Goal: Task Accomplishment & Management: Manage account settings

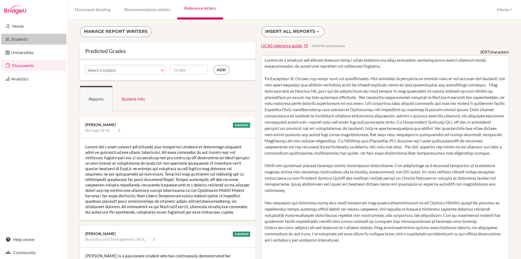
click at [18, 38] on link "Students" at bounding box center [33, 39] width 65 height 11
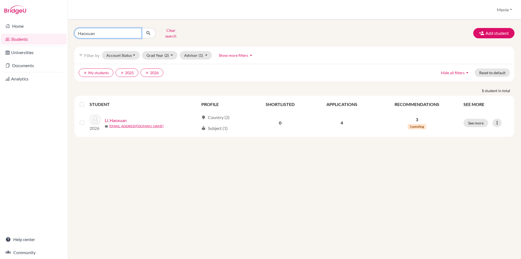
drag, startPoint x: 103, startPoint y: 33, endPoint x: -79, endPoint y: 33, distance: 182.2
click at [0, 33] on html "Home Students Universities Documents Analytics Help center Community Students o…" at bounding box center [260, 129] width 521 height 259
type input "Armaan"
click button "submit" at bounding box center [148, 33] width 14 height 10
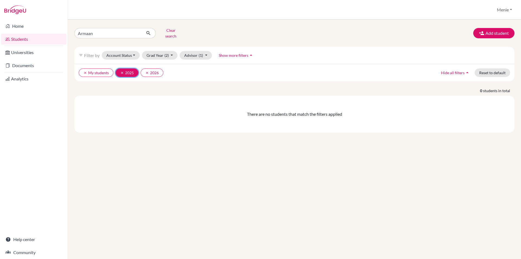
click at [124, 71] on icon "clear" at bounding box center [122, 73] width 4 height 4
click at [170, 52] on button "Grad Year (1)" at bounding box center [160, 55] width 36 height 8
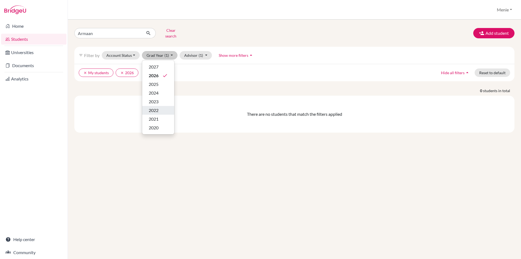
click at [153, 107] on span "2022" at bounding box center [154, 110] width 10 height 7
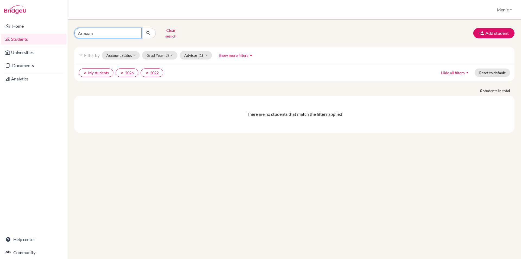
click at [95, 31] on input "Armaan" at bounding box center [107, 33] width 67 height 10
type input "Armaan sididdique"
click button "submit" at bounding box center [148, 33] width 14 height 10
click at [85, 71] on icon "clear" at bounding box center [85, 73] width 4 height 4
click at [86, 71] on icon "clear" at bounding box center [85, 73] width 4 height 4
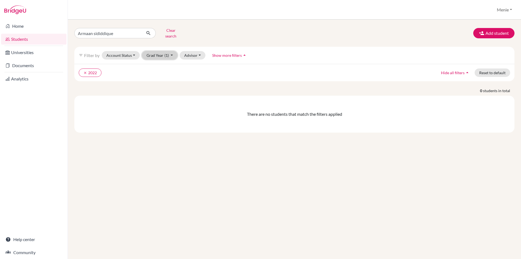
click at [171, 51] on button "Grad Year (1)" at bounding box center [160, 55] width 36 height 8
click at [231, 53] on span "Show more filters" at bounding box center [227, 55] width 30 height 5
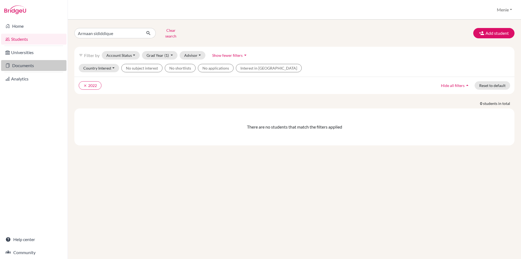
click at [28, 66] on link "Documents" at bounding box center [33, 65] width 65 height 11
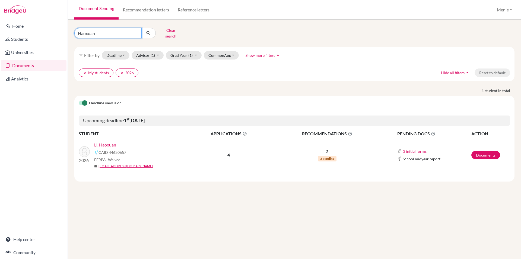
drag, startPoint x: 112, startPoint y: 31, endPoint x: -72, endPoint y: 36, distance: 184.5
click at [0, 36] on html "Home Students Universities Documents Analytics Help center Community Document S…" at bounding box center [260, 129] width 521 height 259
type input "Armaan"
click button "submit" at bounding box center [148, 33] width 14 height 10
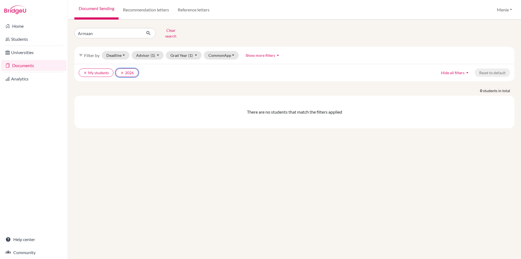
click at [122, 71] on icon "clear" at bounding box center [122, 73] width 4 height 4
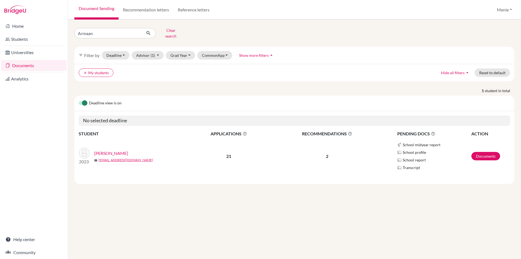
click at [120, 150] on link "Siddique, Armaan" at bounding box center [111, 153] width 34 height 7
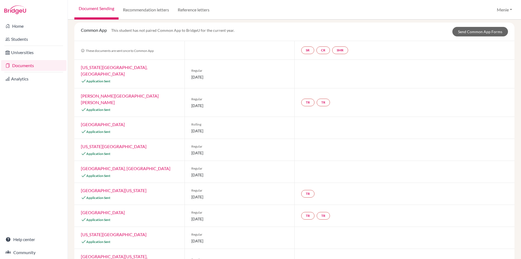
scroll to position [20, 0]
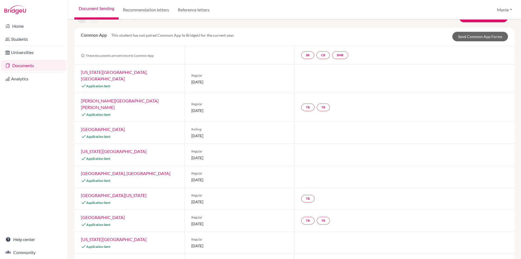
click at [119, 98] on link "Johns Hopkins University" at bounding box center [120, 104] width 78 height 12
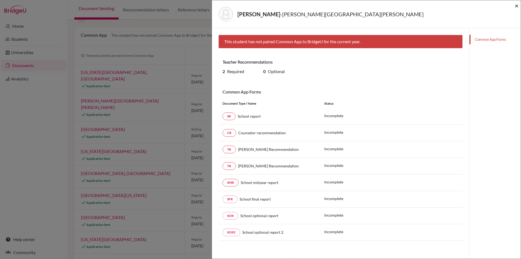
click at [518, 4] on span "×" at bounding box center [517, 6] width 4 height 8
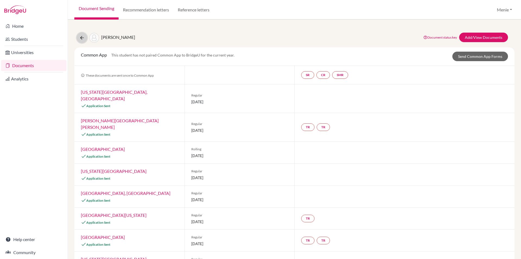
click at [81, 36] on icon at bounding box center [81, 37] width 5 height 5
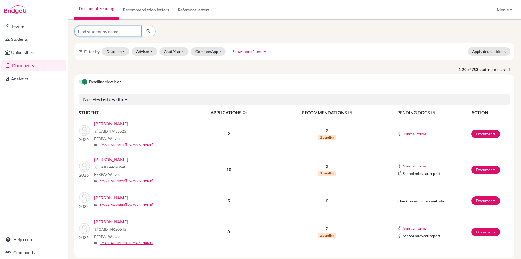
click at [106, 31] on input "Find student by name..." at bounding box center [107, 31] width 67 height 10
type input "armaan"
click button "submit" at bounding box center [148, 31] width 14 height 10
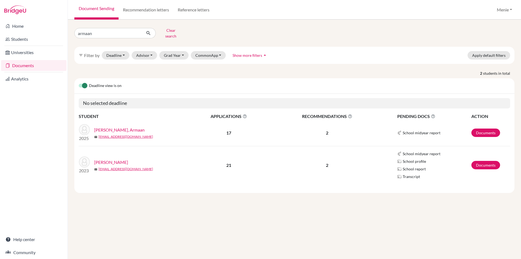
click at [114, 159] on link "[PERSON_NAME]" at bounding box center [111, 162] width 34 height 7
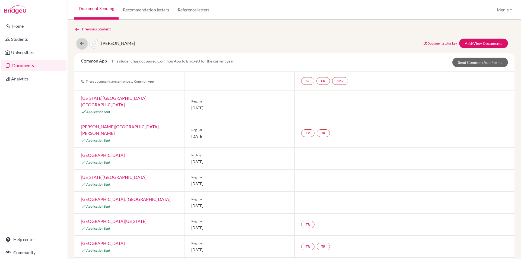
click at [83, 44] on icon at bounding box center [81, 43] width 5 height 5
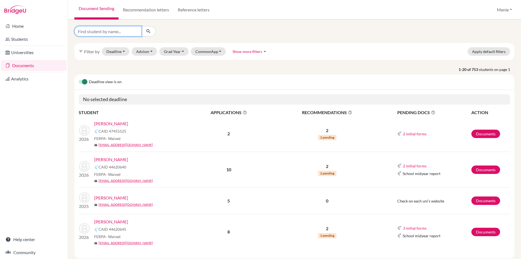
click at [128, 34] on input "Find student by name..." at bounding box center [107, 31] width 67 height 10
type input "Armaan sididdique"
click at [150, 31] on icon "submit" at bounding box center [148, 31] width 5 height 5
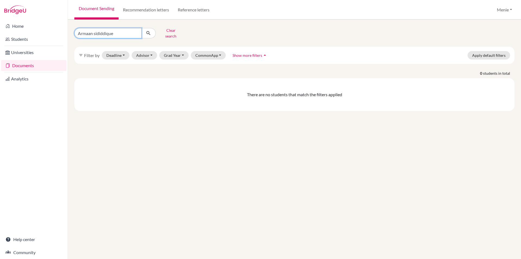
drag, startPoint x: 115, startPoint y: 32, endPoint x: 93, endPoint y: 32, distance: 22.5
click at [93, 32] on input "Armaan sididdique" at bounding box center [107, 33] width 67 height 10
type input "Armaan"
click button "submit" at bounding box center [148, 33] width 14 height 10
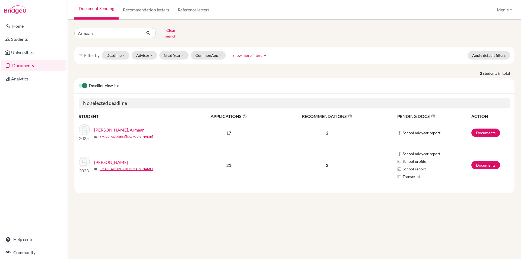
click at [108, 159] on link "[PERSON_NAME]" at bounding box center [111, 162] width 34 height 7
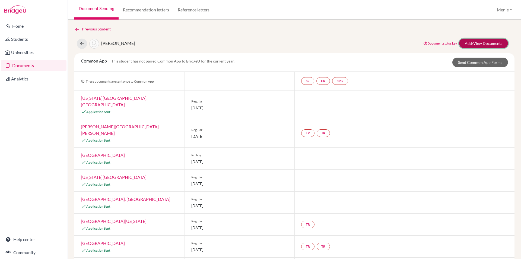
click at [475, 47] on link "Add/View Documents" at bounding box center [484, 44] width 49 height 10
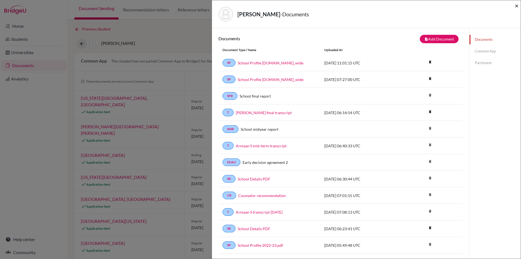
click at [517, 5] on span "×" at bounding box center [517, 6] width 4 height 8
